Goal: Obtain resource: Download file/media

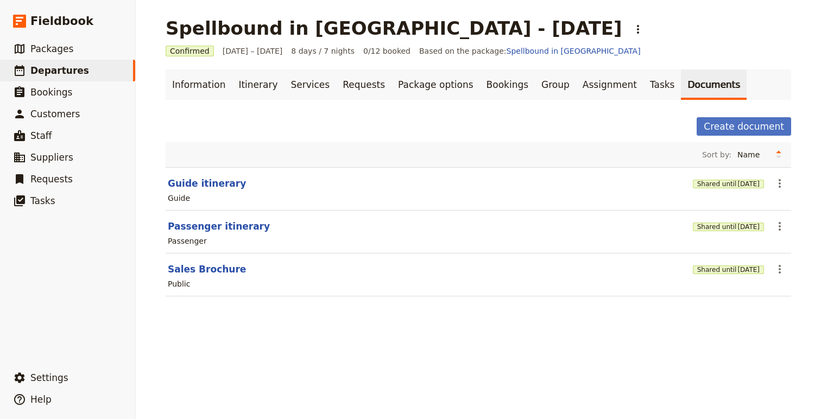
drag, startPoint x: 247, startPoint y: 88, endPoint x: 251, endPoint y: 100, distance: 12.5
click at [247, 88] on link "Itinerary" at bounding box center [258, 84] width 52 height 30
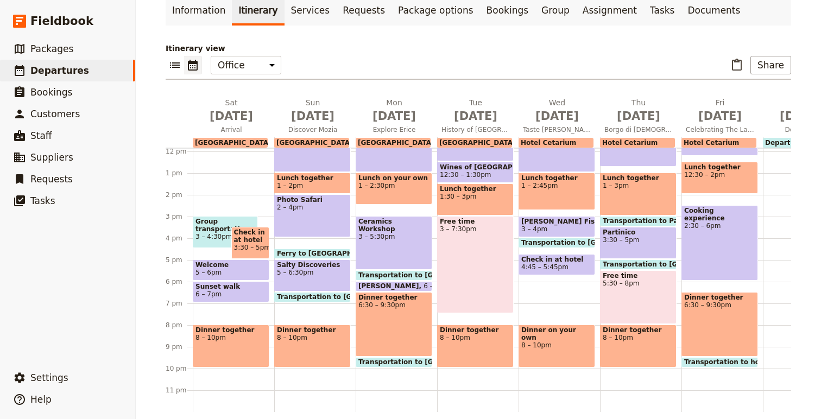
scroll to position [85, 0]
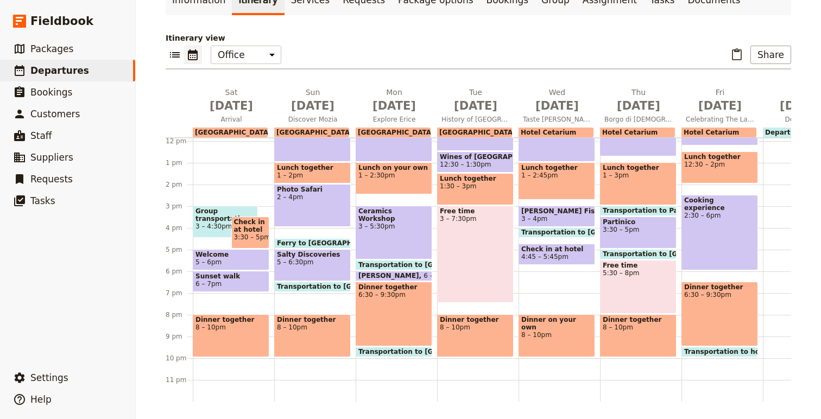
click at [307, 284] on span "Transportation to [GEOGRAPHIC_DATA] (hotel)" at bounding box center [364, 287] width 174 height 8
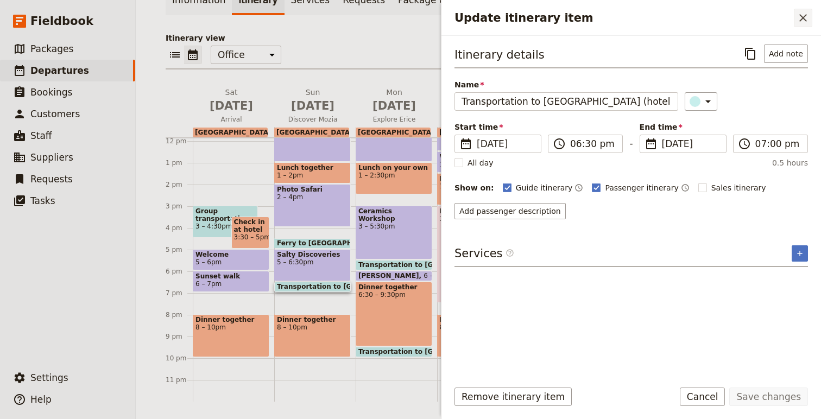
click at [803, 21] on icon "Close drawer" at bounding box center [802, 17] width 13 height 13
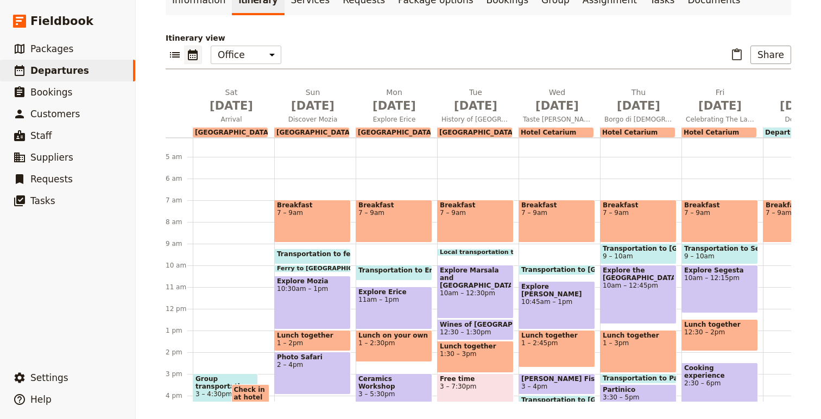
scroll to position [87, 0]
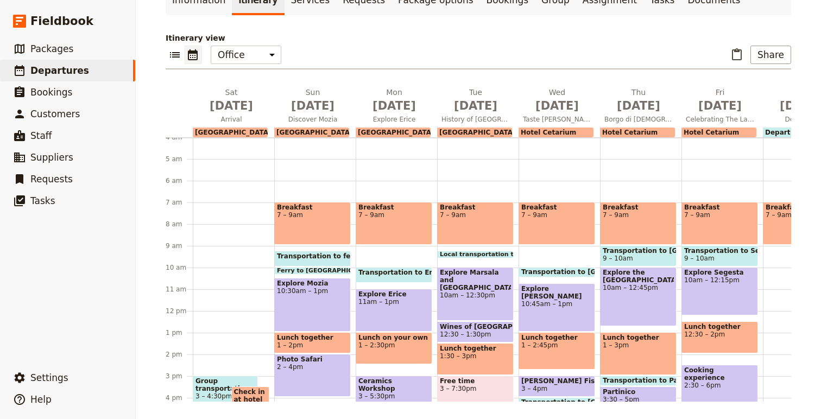
click at [388, 272] on span "Transportation to Erice" at bounding box center [402, 273] width 89 height 8
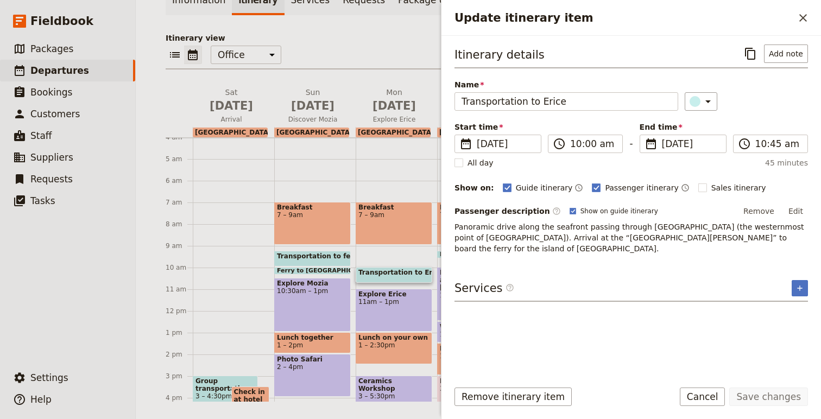
click at [384, 250] on div "Breakfast 7 – 9am Transportation to Erice 10 – 10:45am Explore Erice 11am – 1pm…" at bounding box center [396, 310] width 81 height 521
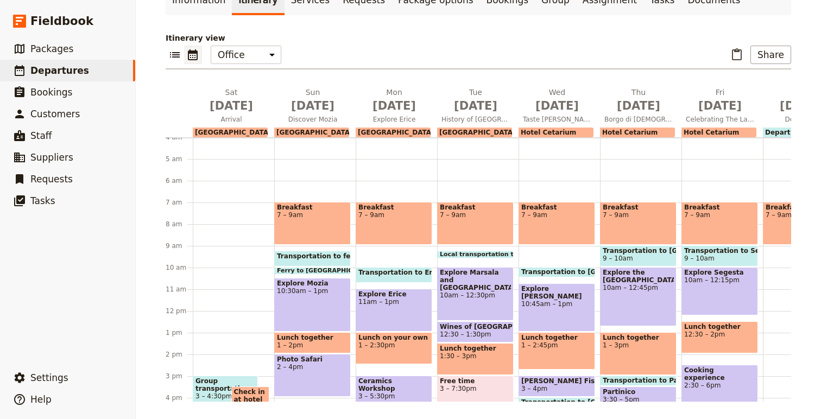
click at [311, 263] on span at bounding box center [312, 264] width 75 height 4
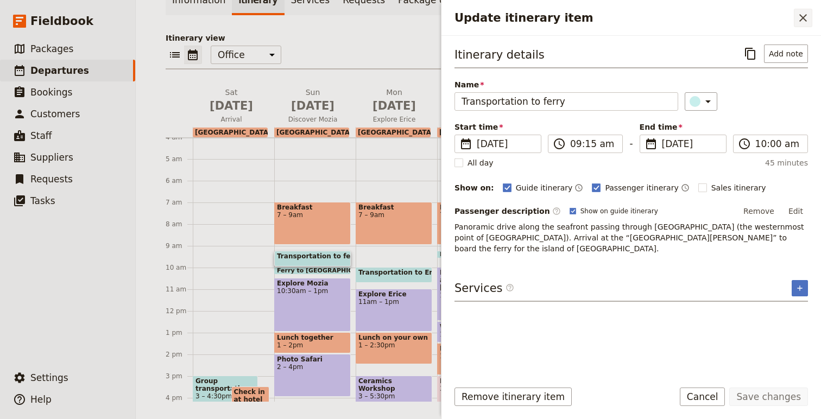
click at [806, 13] on icon "Close drawer" at bounding box center [802, 17] width 13 height 13
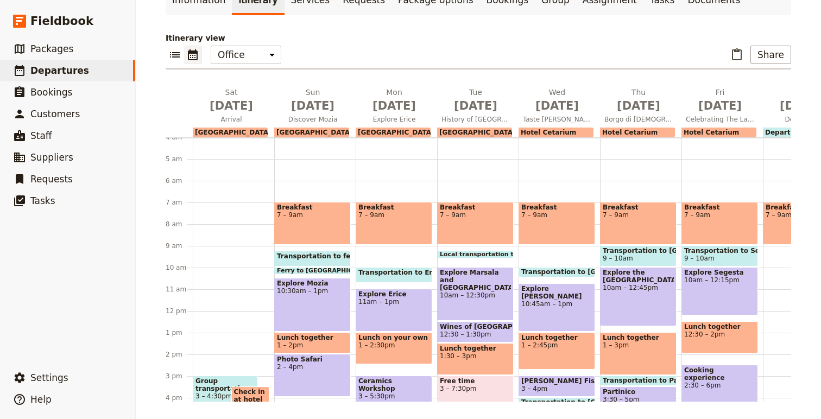
click at [642, 252] on span "Transportation to [GEOGRAPHIC_DATA]" at bounding box center [638, 251] width 71 height 8
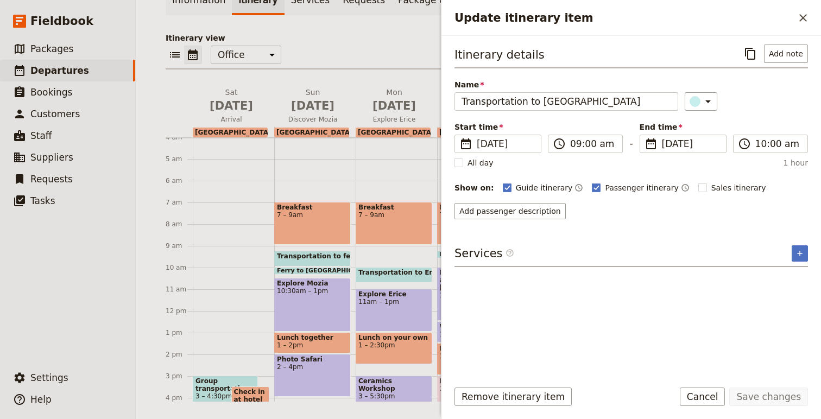
drag, startPoint x: 801, startPoint y: 20, endPoint x: 793, endPoint y: 26, distance: 9.8
click at [801, 20] on icon "Close drawer" at bounding box center [803, 18] width 8 height 8
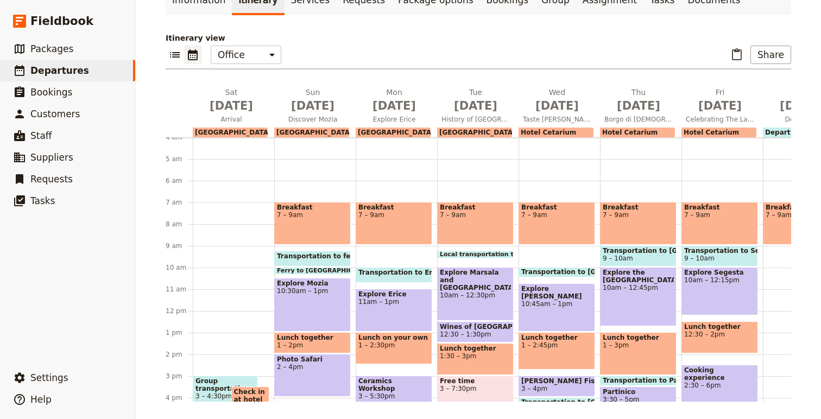
click at [420, 273] on span "Transportation to Erice" at bounding box center [402, 273] width 89 height 8
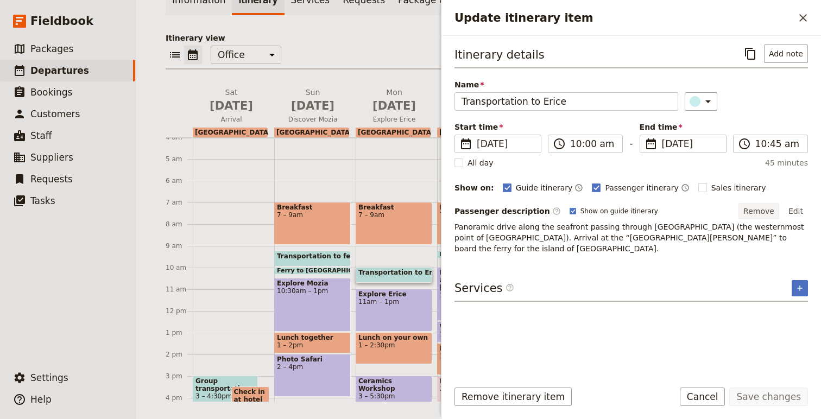
click at [756, 207] on button "Remove" at bounding box center [758, 211] width 41 height 16
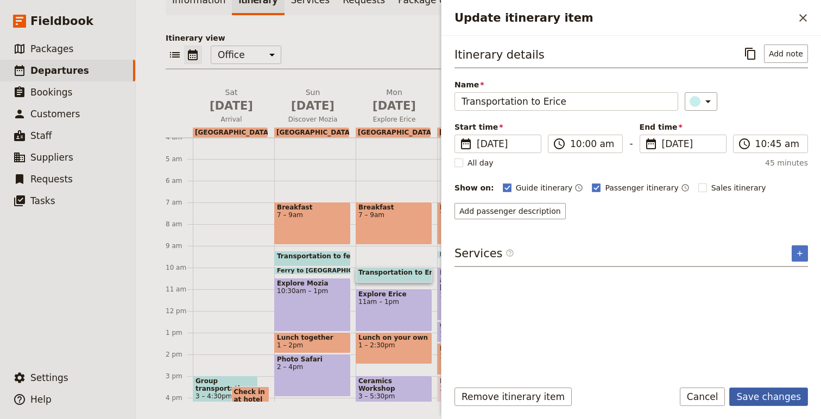
click at [777, 395] on button "Save changes" at bounding box center [768, 397] width 79 height 18
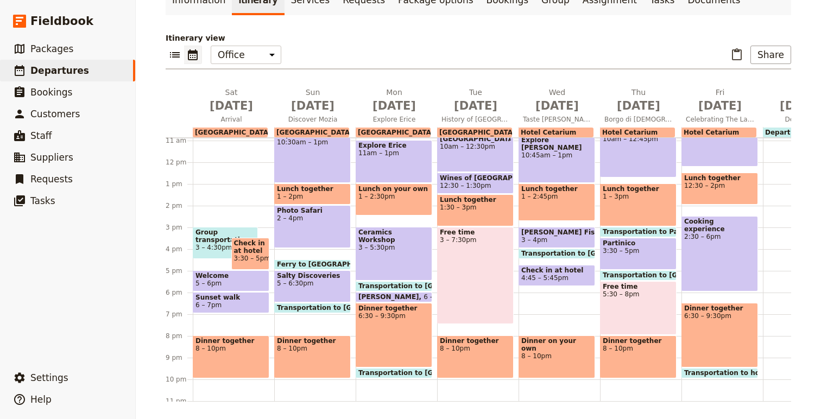
scroll to position [237, 0]
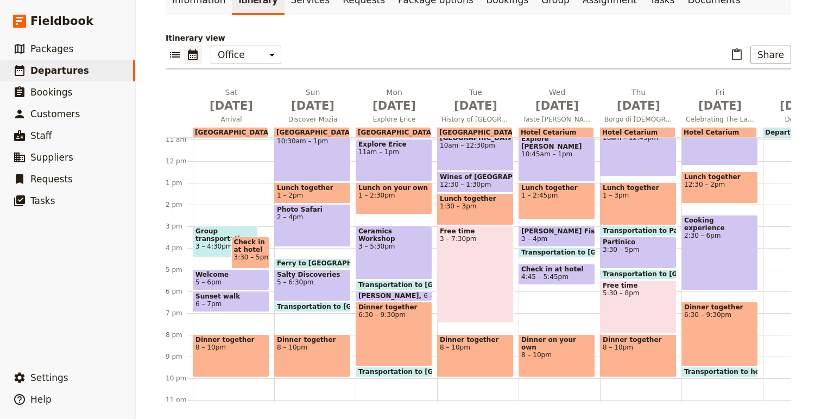
click at [400, 286] on span at bounding box center [393, 288] width 75 height 4
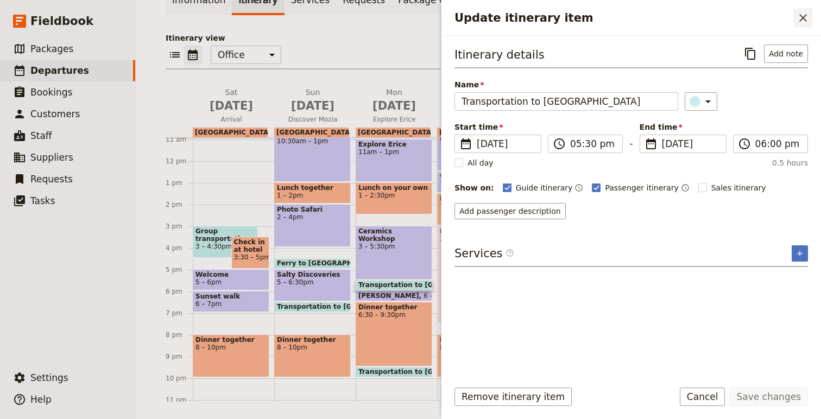
click at [804, 15] on icon "Close drawer" at bounding box center [802, 17] width 13 height 13
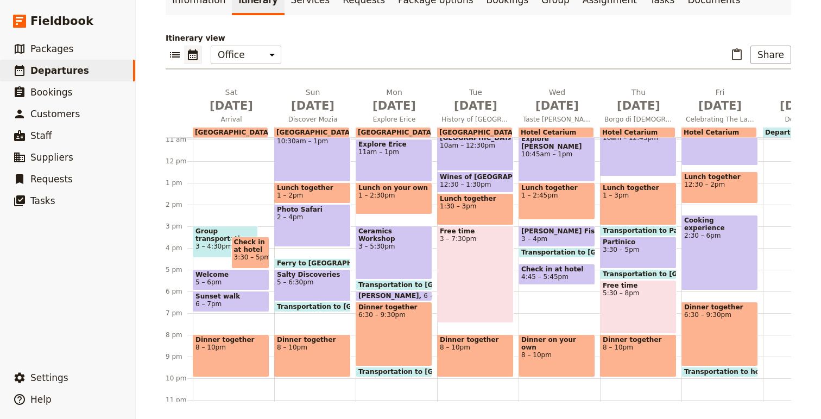
click at [412, 373] on span at bounding box center [393, 374] width 75 height 4
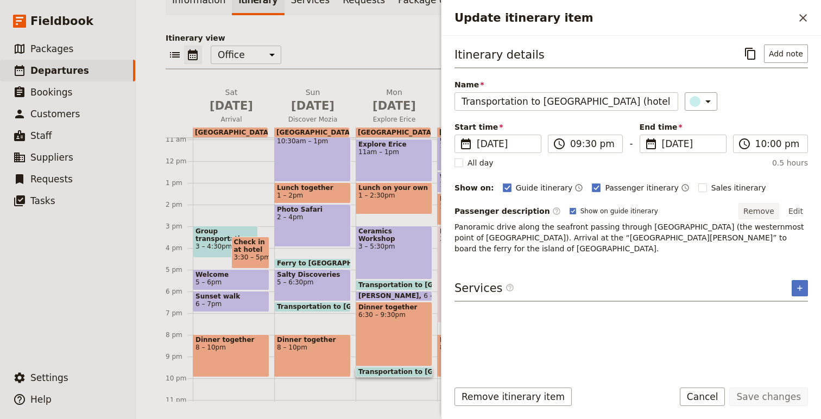
click at [764, 211] on button "Remove" at bounding box center [758, 211] width 41 height 16
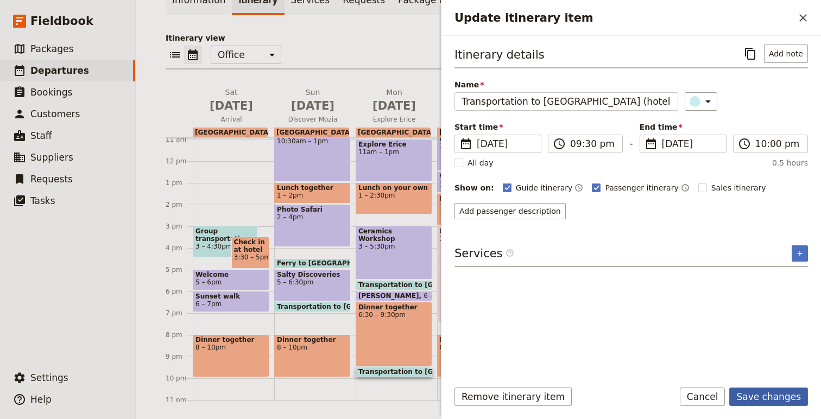
click at [758, 391] on button "Save changes" at bounding box center [768, 397] width 79 height 18
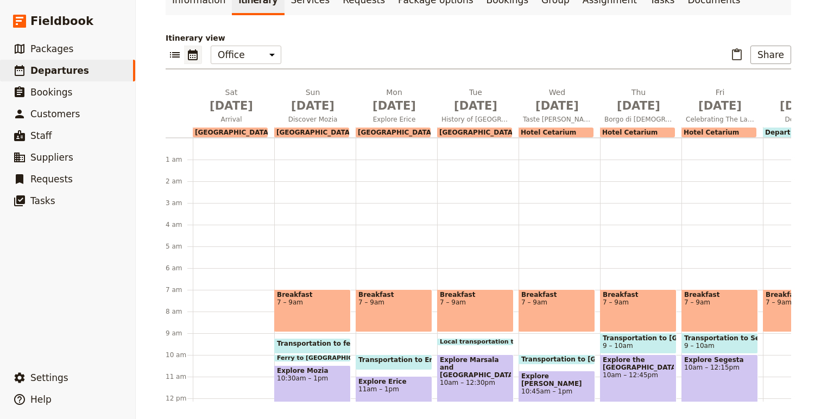
scroll to position [0, 0]
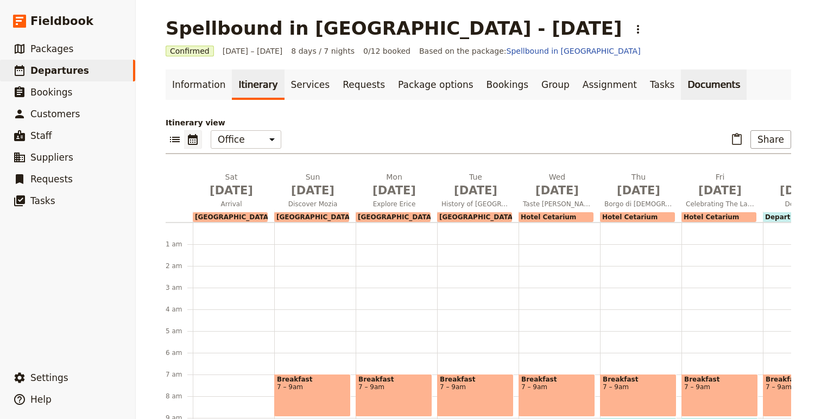
click at [681, 71] on link "Documents" at bounding box center [714, 84] width 66 height 30
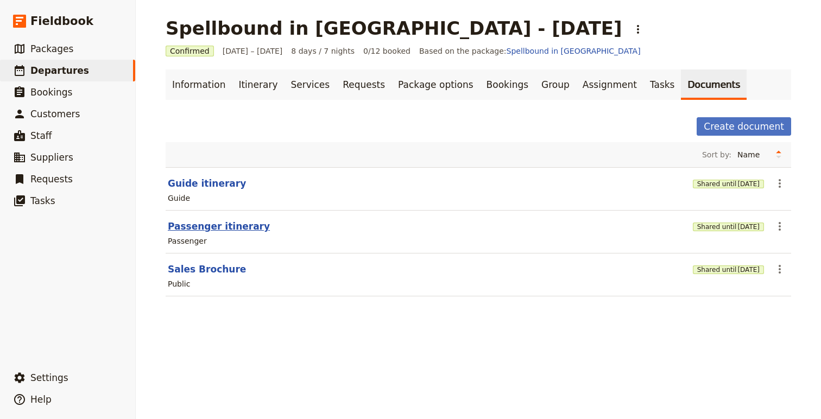
click at [240, 224] on button "Passenger itinerary" at bounding box center [219, 226] width 102 height 13
select select "PASSENGER"
select select "RUN_SHEET"
select select "DEFAULT"
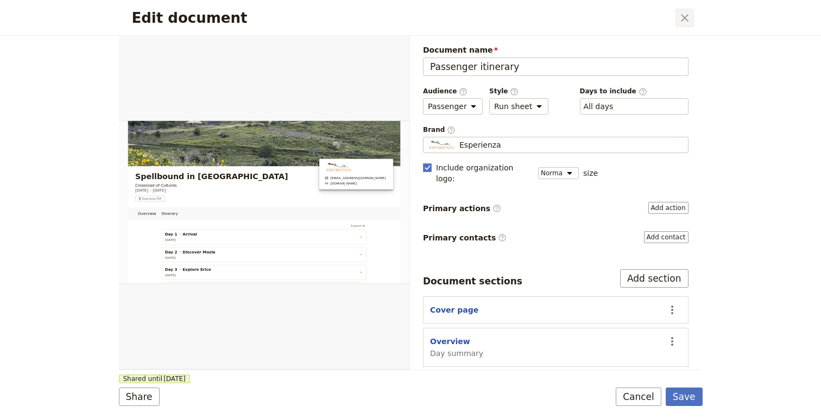
click at [682, 18] on icon "Close dialog" at bounding box center [684, 17] width 13 height 13
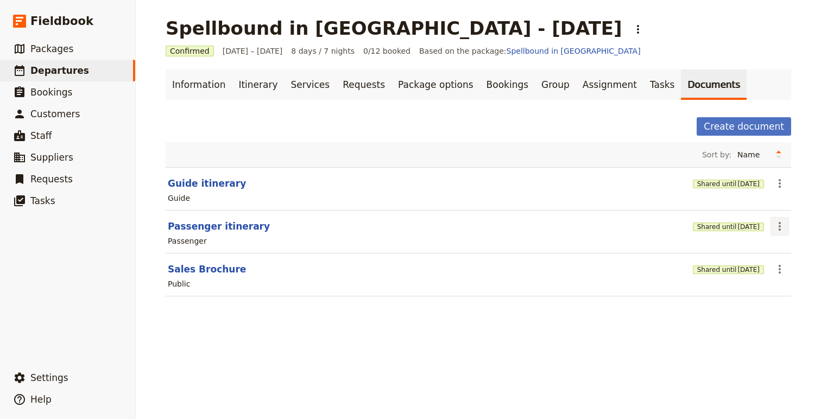
click at [782, 225] on icon "Actions" at bounding box center [779, 226] width 13 height 13
click at [727, 247] on span "Share" at bounding box center [727, 250] width 22 height 11
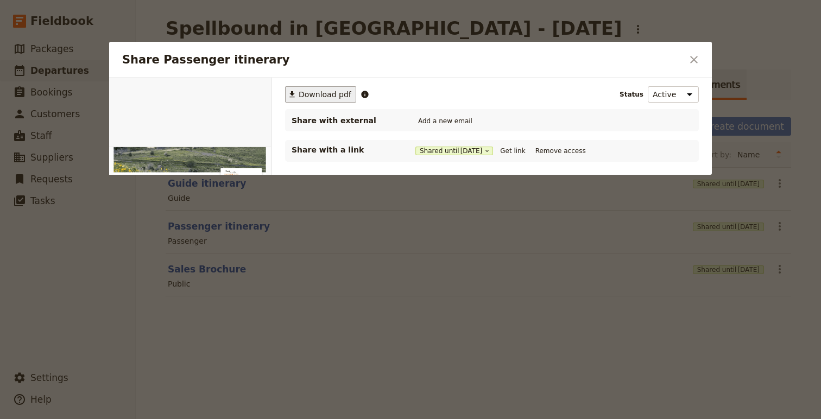
click at [333, 99] on span "Download pdf" at bounding box center [325, 94] width 53 height 11
click at [781, 96] on div at bounding box center [410, 209] width 821 height 419
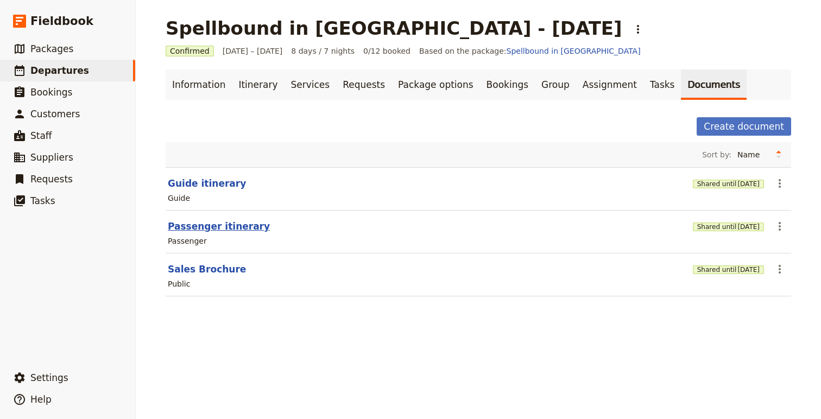
click at [225, 223] on button "Passenger itinerary" at bounding box center [219, 226] width 102 height 13
select select "PASSENGER"
select select "RUN_SHEET"
select select "DEFAULT"
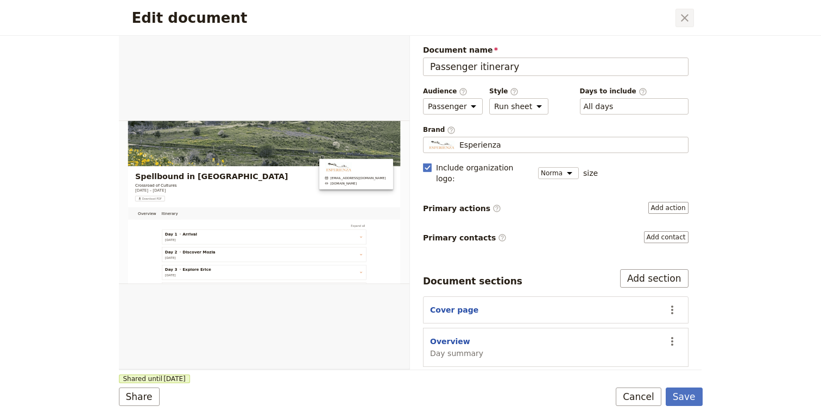
click at [685, 20] on icon "Close dialog" at bounding box center [684, 17] width 13 height 13
